Goal: Task Accomplishment & Management: Complete application form

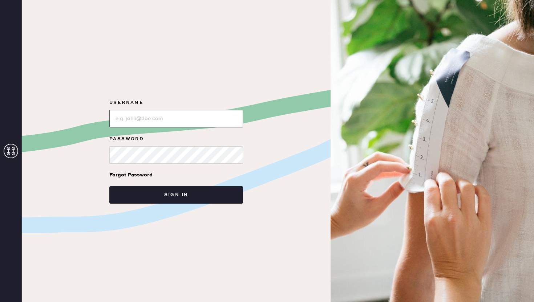
click at [188, 121] on input "loginName" at bounding box center [176, 118] width 134 height 17
type input "reformationcharleston"
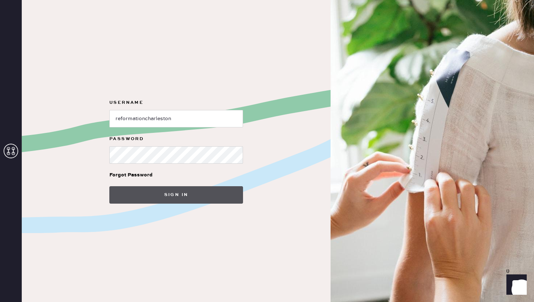
click at [170, 196] on button "Sign in" at bounding box center [176, 194] width 134 height 17
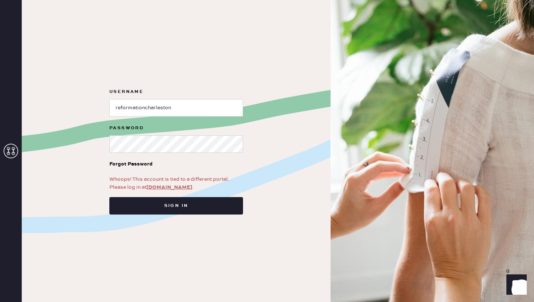
click at [165, 188] on link "app.hemster.co" at bounding box center [169, 187] width 46 height 7
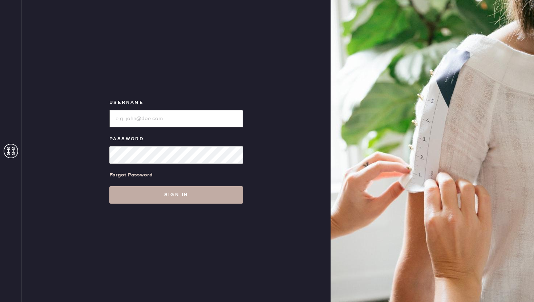
type input "reformationcharleston"
click at [176, 199] on button "Sign in" at bounding box center [176, 194] width 134 height 17
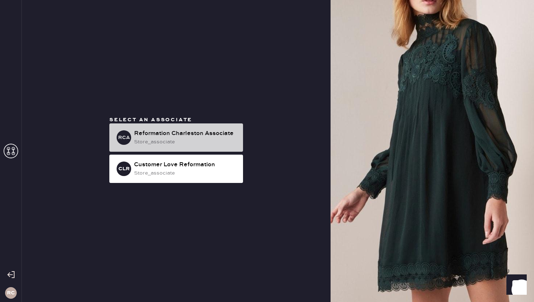
click at [161, 147] on div "RCA Reformation Charleston Associate store_associate" at bounding box center [176, 137] width 134 height 28
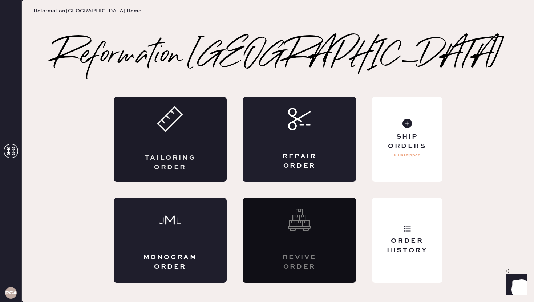
click at [208, 138] on div "Tailoring Order" at bounding box center [170, 139] width 113 height 85
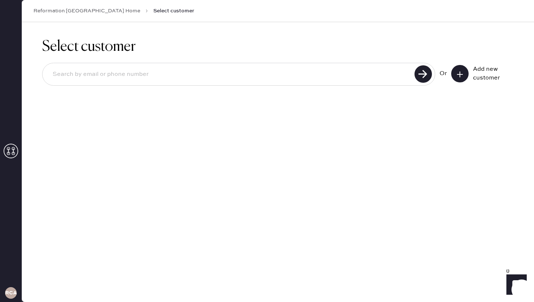
click at [459, 77] on icon at bounding box center [459, 74] width 7 height 7
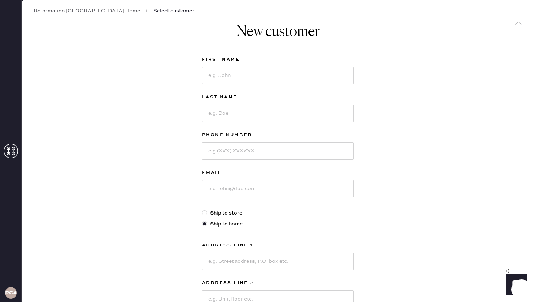
scroll to position [17, 0]
click at [250, 76] on input at bounding box center [278, 74] width 152 height 17
type input "[PERSON_NAME]"
click at [237, 111] on input at bounding box center [278, 112] width 152 height 17
type input "Bellune"
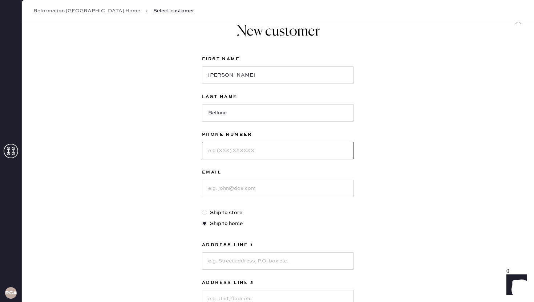
click at [237, 155] on input at bounding box center [278, 150] width 152 height 17
type input "8438330257"
click at [234, 189] on input at bounding box center [278, 188] width 152 height 17
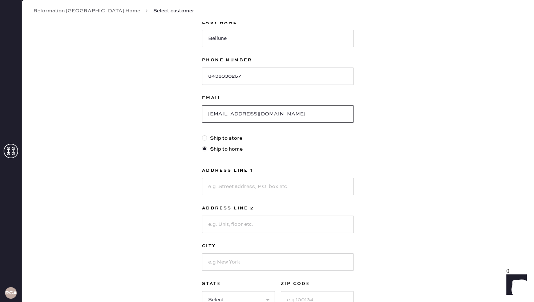
scroll to position [100, 0]
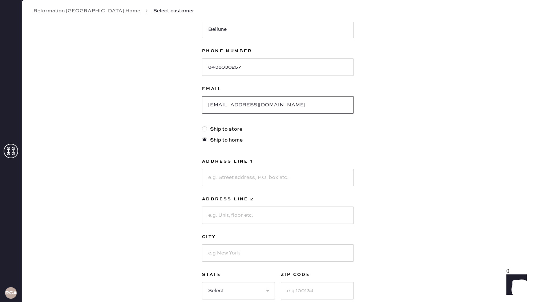
type input "[EMAIL_ADDRESS][DOMAIN_NAME]"
click at [224, 175] on input at bounding box center [278, 177] width 152 height 17
click at [406, 172] on div "New customer First Name [PERSON_NAME] Last Name Bellune Phone Number [PHONE_NUM…" at bounding box center [278, 147] width 512 height 450
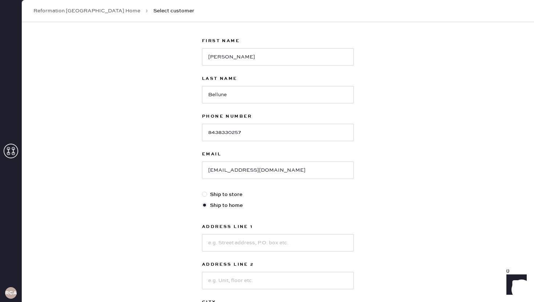
scroll to position [31, 0]
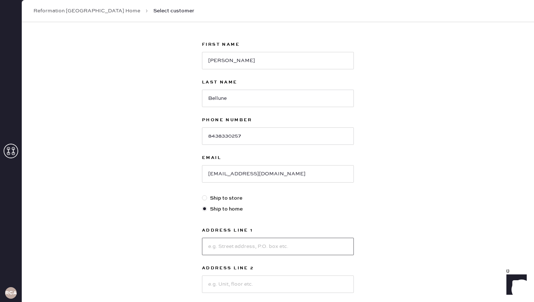
click at [228, 247] on input at bounding box center [278, 246] width 152 height 17
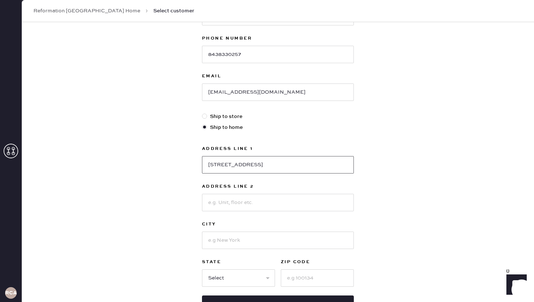
scroll to position [123, 0]
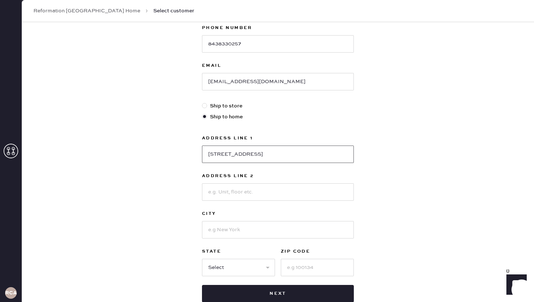
type input "[STREET_ADDRESS]"
click at [215, 193] on input at bounding box center [278, 191] width 152 height 17
type input "Apt. A"
click at [217, 232] on input at bounding box center [278, 229] width 152 height 17
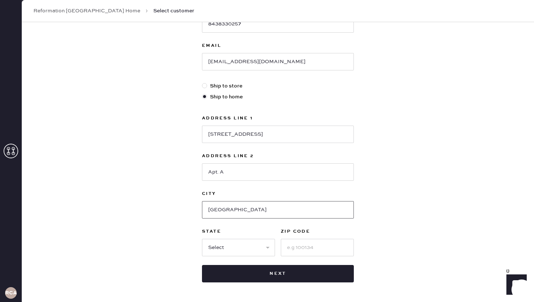
type input "[GEOGRAPHIC_DATA]"
click at [220, 250] on select "Select AK AL AR AZ CA CO CT [GEOGRAPHIC_DATA] DE FL [GEOGRAPHIC_DATA] HI [GEOGR…" at bounding box center [238, 247] width 73 height 17
select select "SC"
click at [202, 239] on select "Select AK AL AR AZ CA CO CT [GEOGRAPHIC_DATA] DE FL [GEOGRAPHIC_DATA] HI [GEOGR…" at bounding box center [238, 247] width 73 height 17
click at [303, 248] on input at bounding box center [317, 247] width 73 height 17
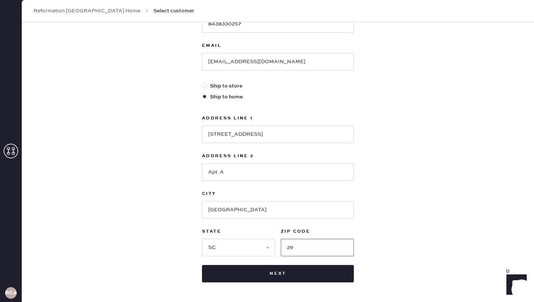
type input "2"
type input "29403"
click at [446, 227] on div "New customer First Name [PERSON_NAME] Last Name Bellune Phone Number [PHONE_NUM…" at bounding box center [278, 104] width 512 height 450
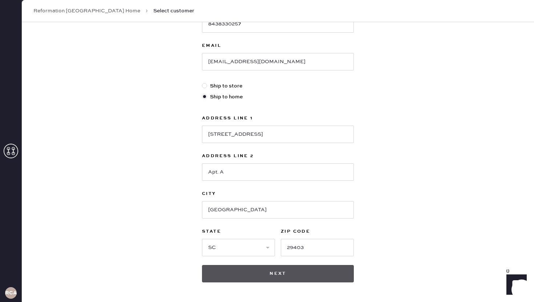
click at [257, 275] on button "Next" at bounding box center [278, 273] width 152 height 17
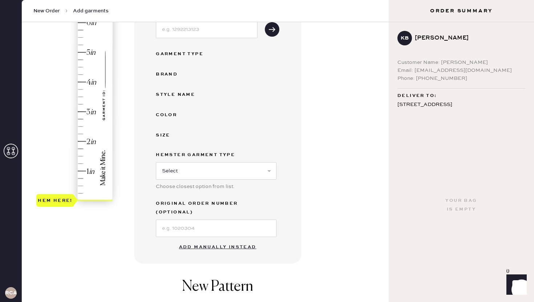
scroll to position [115, 0]
click at [200, 240] on button "Add manually instead" at bounding box center [218, 247] width 86 height 15
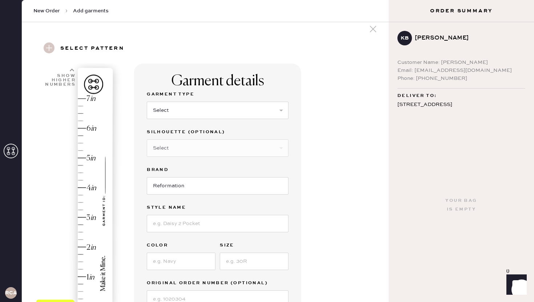
scroll to position [0, 0]
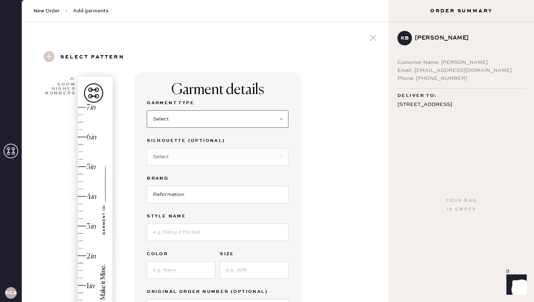
click at [195, 117] on select "Select Basic Skirt Jeans Leggings Pants Shorts Basic Sleeved Dress Basic Sleeve…" at bounding box center [218, 118] width 142 height 17
select select "2"
click at [147, 110] on select "Select Basic Skirt Jeans Leggings Pants Shorts Basic Sleeved Dress Basic Sleeve…" at bounding box center [218, 118] width 142 height 17
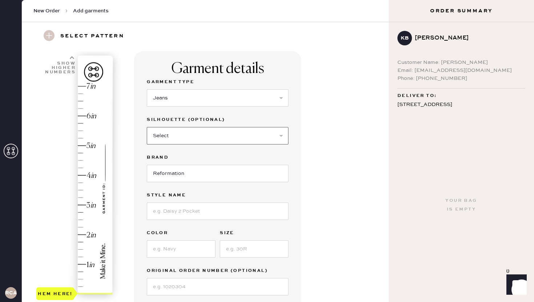
click at [190, 135] on select "Select Shorts Cropped Flare Boot Cut Straight Skinny Other" at bounding box center [218, 135] width 142 height 17
click at [241, 130] on select "Select Shorts Cropped Flare Boot Cut Straight Skinny Other" at bounding box center [218, 135] width 142 height 17
select select "other"
click at [147, 127] on select "Select Shorts Cropped Flare Boot Cut Straight Skinny Other" at bounding box center [218, 135] width 142 height 17
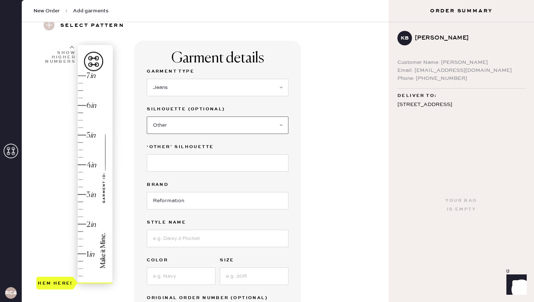
click at [189, 130] on select "Select Shorts Cropped Flare Boot Cut Straight Skinny Other" at bounding box center [218, 125] width 142 height 17
click at [183, 165] on input at bounding box center [218, 162] width 142 height 17
type input "Slouchy Wide Leg"
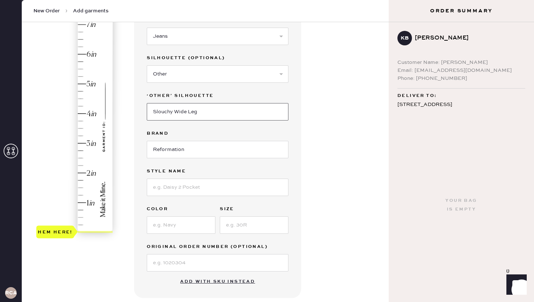
scroll to position [99, 0]
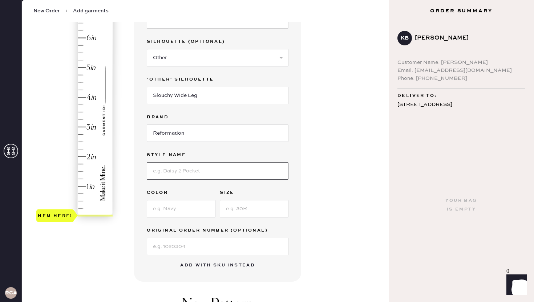
click at [180, 172] on input at bounding box center [218, 170] width 142 height 17
type input "[PERSON_NAME] High Rise Slouchy Wide Leg"
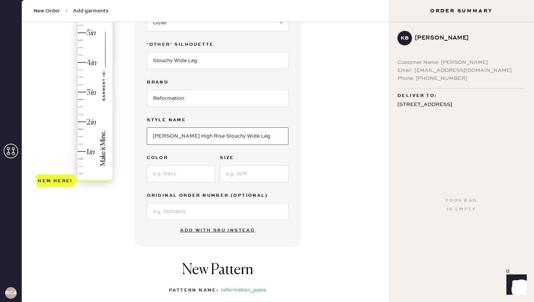
scroll to position [139, 0]
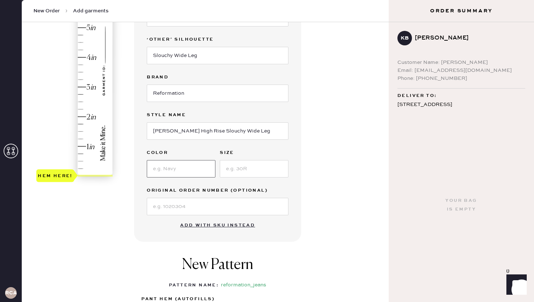
click at [174, 169] on input at bounding box center [181, 168] width 69 height 17
type input "[PERSON_NAME]"
click at [245, 162] on input at bounding box center [254, 168] width 69 height 17
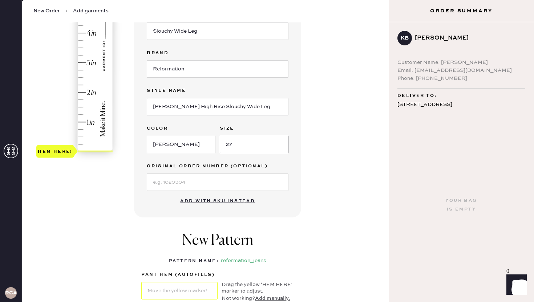
scroll to position [135, 0]
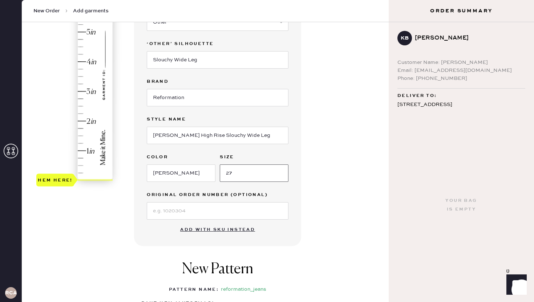
type input "27"
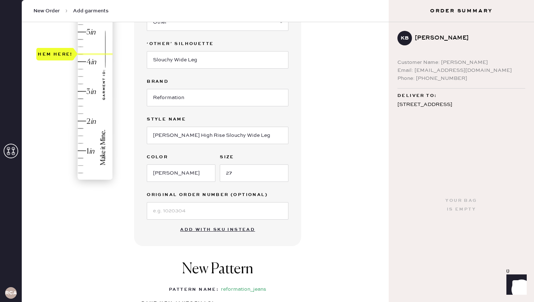
drag, startPoint x: 57, startPoint y: 180, endPoint x: 70, endPoint y: 49, distance: 132.1
click at [70, 50] on div "Hem here!" at bounding box center [55, 54] width 35 height 9
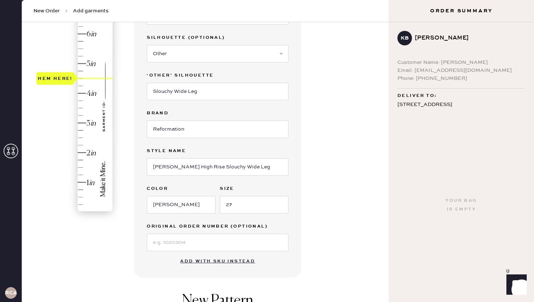
scroll to position [100, 0]
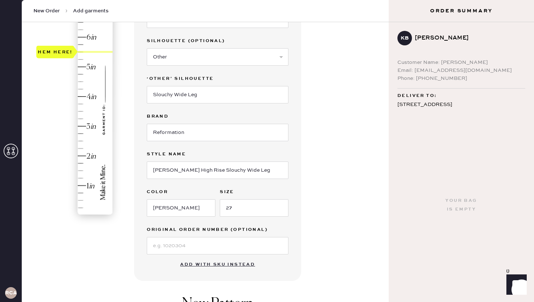
type input "5.75"
drag, startPoint x: 63, startPoint y: 81, endPoint x: 65, endPoint y: 48, distance: 33.8
click at [65, 48] on div "Hem here!" at bounding box center [55, 44] width 35 height 9
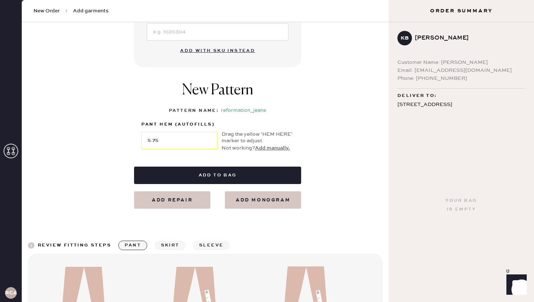
scroll to position [315, 0]
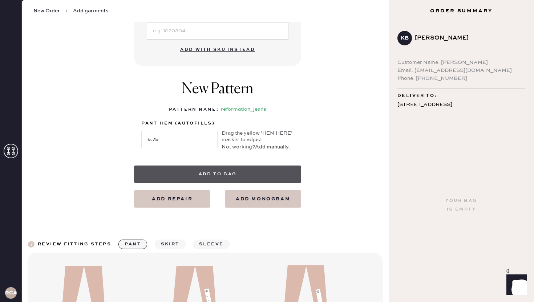
click at [221, 174] on button "Add to bag" at bounding box center [217, 174] width 167 height 17
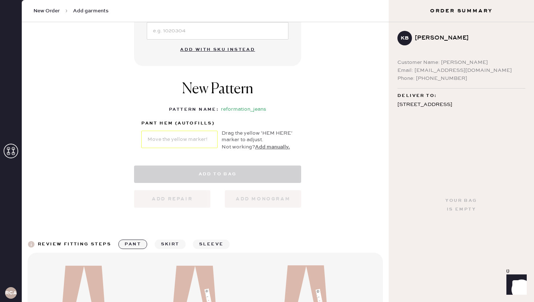
select select "2"
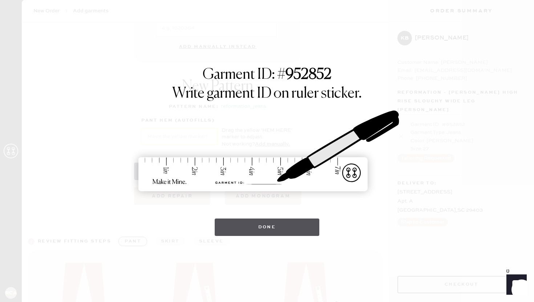
click at [265, 229] on button "Done" at bounding box center [267, 227] width 105 height 17
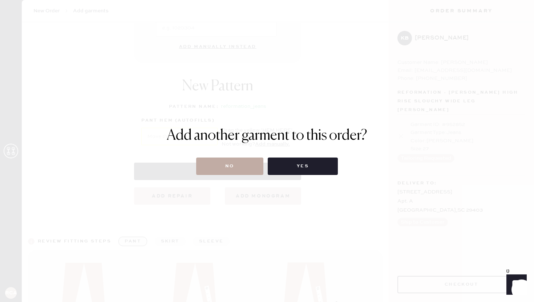
click at [241, 169] on button "No" at bounding box center [229, 166] width 67 height 17
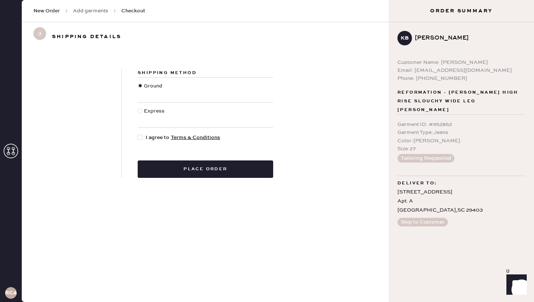
click at [139, 136] on div at bounding box center [140, 137] width 5 height 5
click at [138, 134] on input "I agree to Terms & Conditions" at bounding box center [138, 134] width 0 height 0
checkbox input "true"
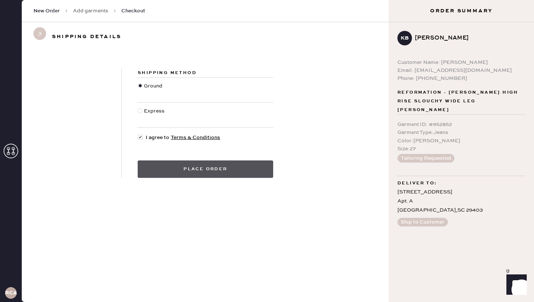
click at [177, 165] on button "Place order" at bounding box center [205, 169] width 135 height 17
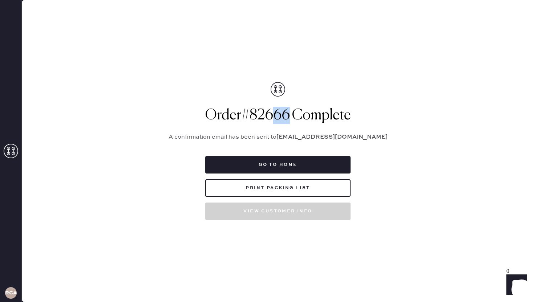
drag, startPoint x: 271, startPoint y: 116, endPoint x: 288, endPoint y: 114, distance: 17.2
click at [288, 114] on h1 "Order # 82666 Complete" at bounding box center [278, 115] width 236 height 17
click at [287, 121] on h1 "Order # 82666 Complete" at bounding box center [278, 115] width 236 height 17
drag, startPoint x: 266, startPoint y: 117, endPoint x: 294, endPoint y: 115, distance: 28.0
click at [294, 115] on h1 "Order # 82666 Complete" at bounding box center [278, 115] width 236 height 17
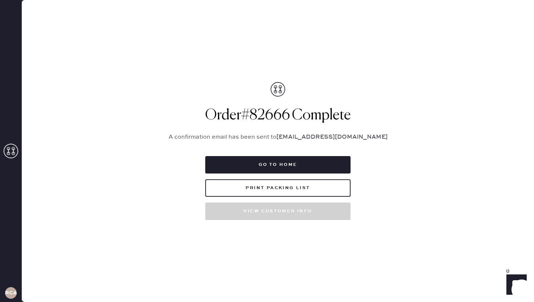
click at [300, 119] on h1 "Order # 82666 Complete" at bounding box center [278, 115] width 236 height 17
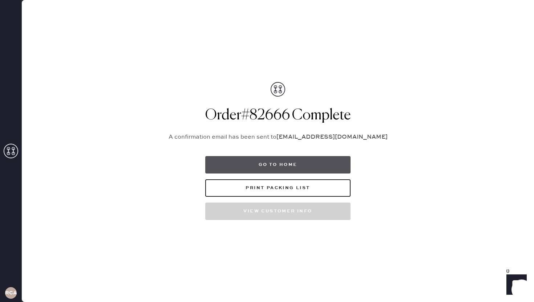
click at [284, 162] on button "Go to home" at bounding box center [277, 164] width 145 height 17
